Goal: Find specific page/section: Find specific page/section

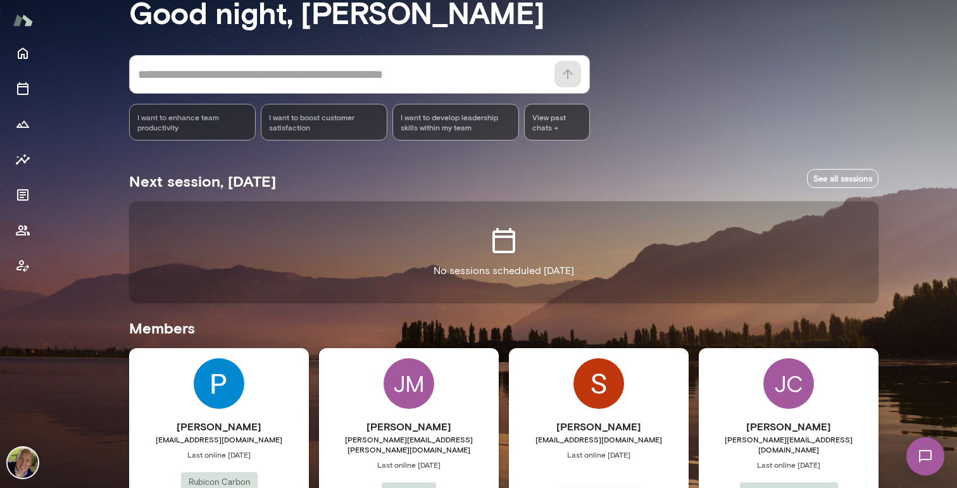
scroll to position [49, 0]
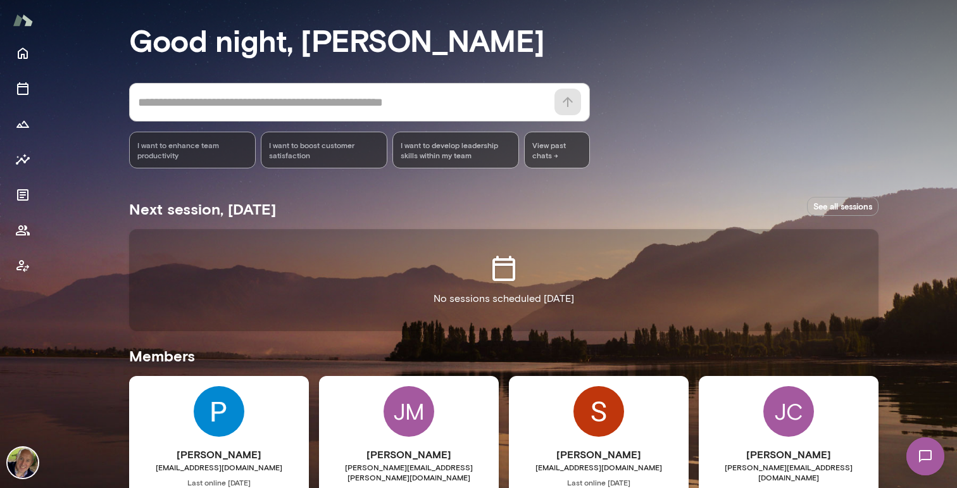
click at [842, 206] on link "See all sessions" at bounding box center [843, 207] width 72 height 20
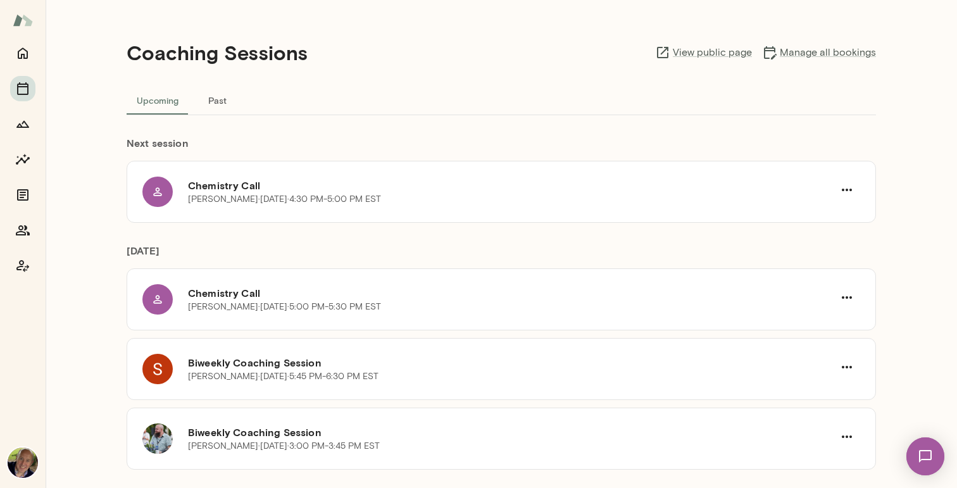
click at [213, 101] on button "Past" at bounding box center [217, 100] width 57 height 30
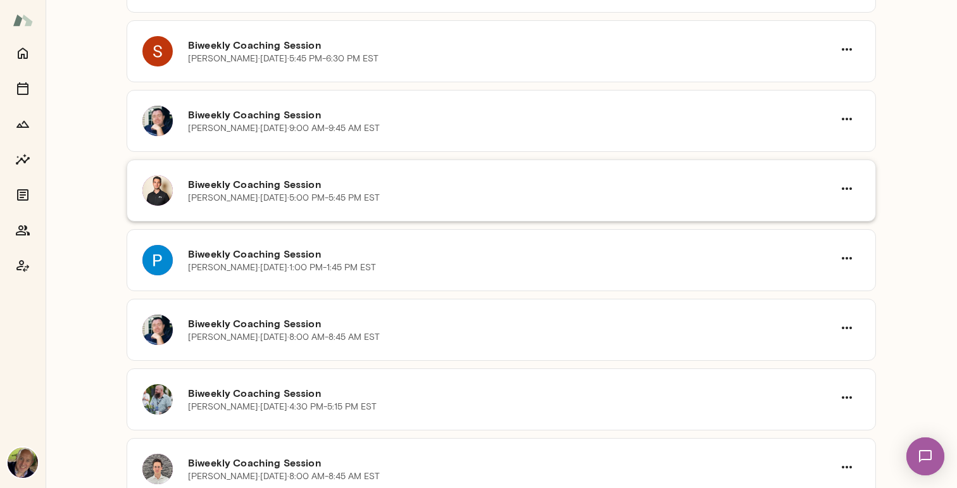
scroll to position [1290, 0]
